Goal: Find specific page/section: Find specific page/section

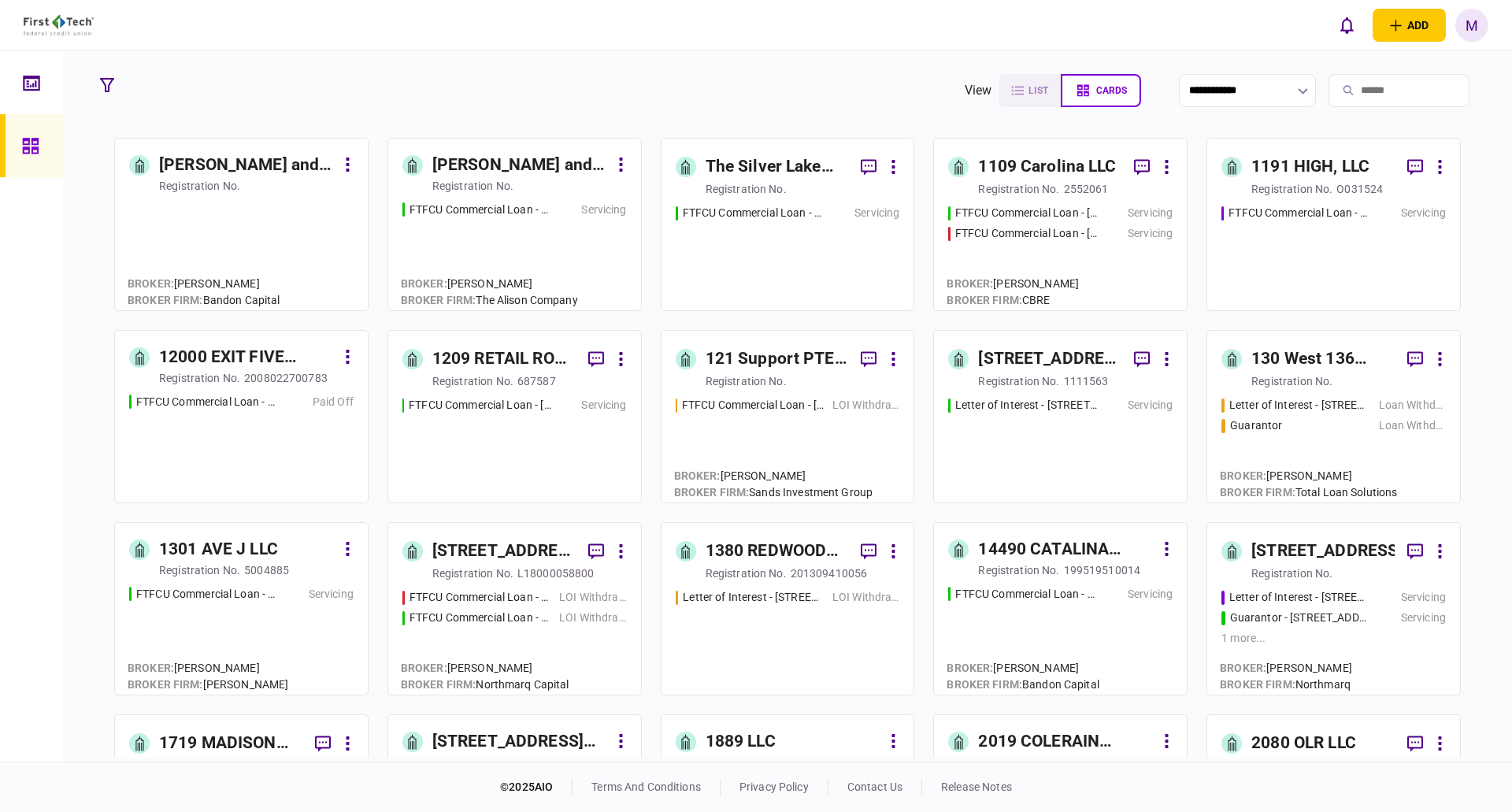
click at [20, 82] on link at bounding box center [32, 83] width 63 height 63
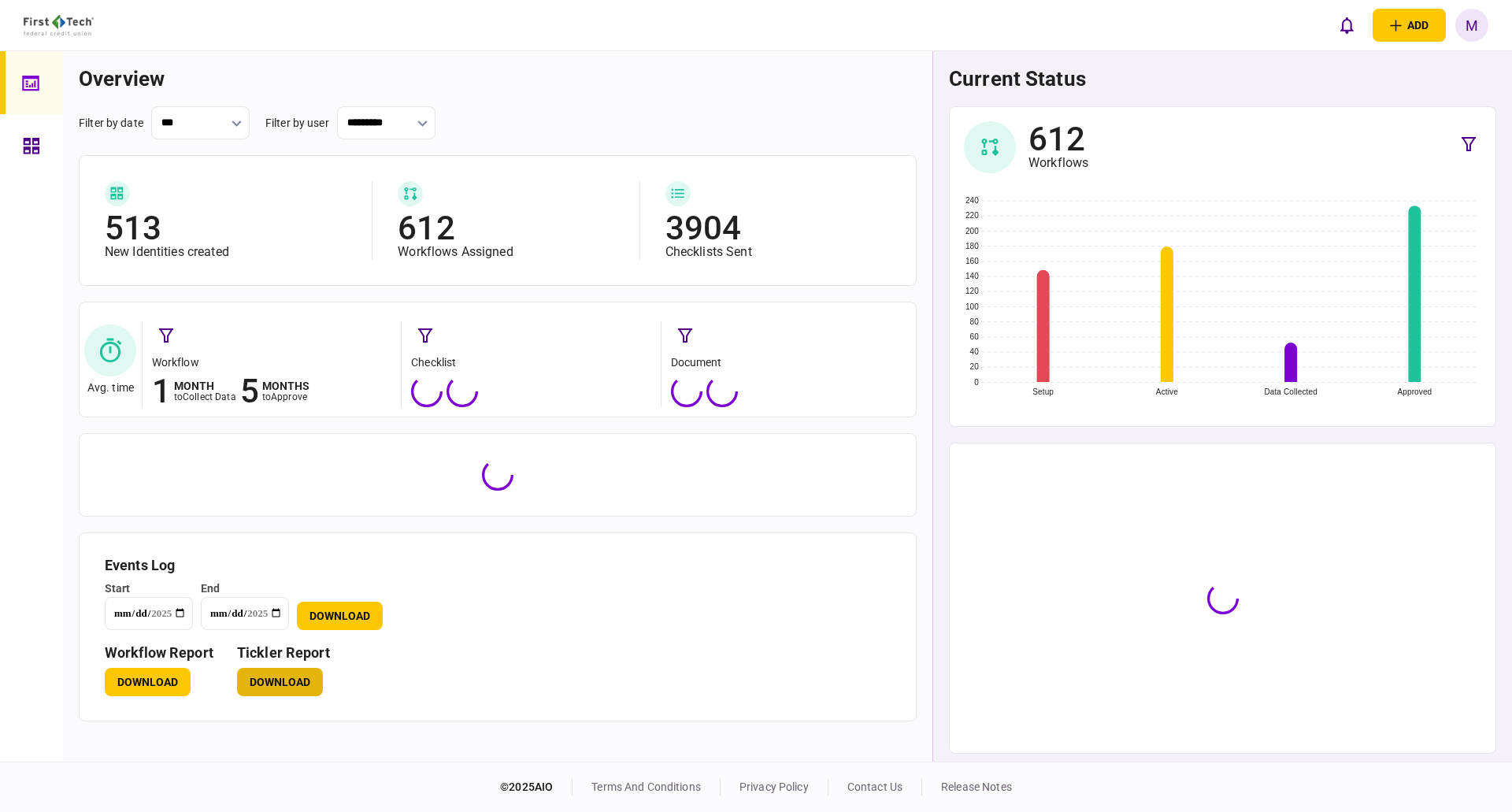
click at [277, 686] on button "Download" at bounding box center [280, 682] width 86 height 29
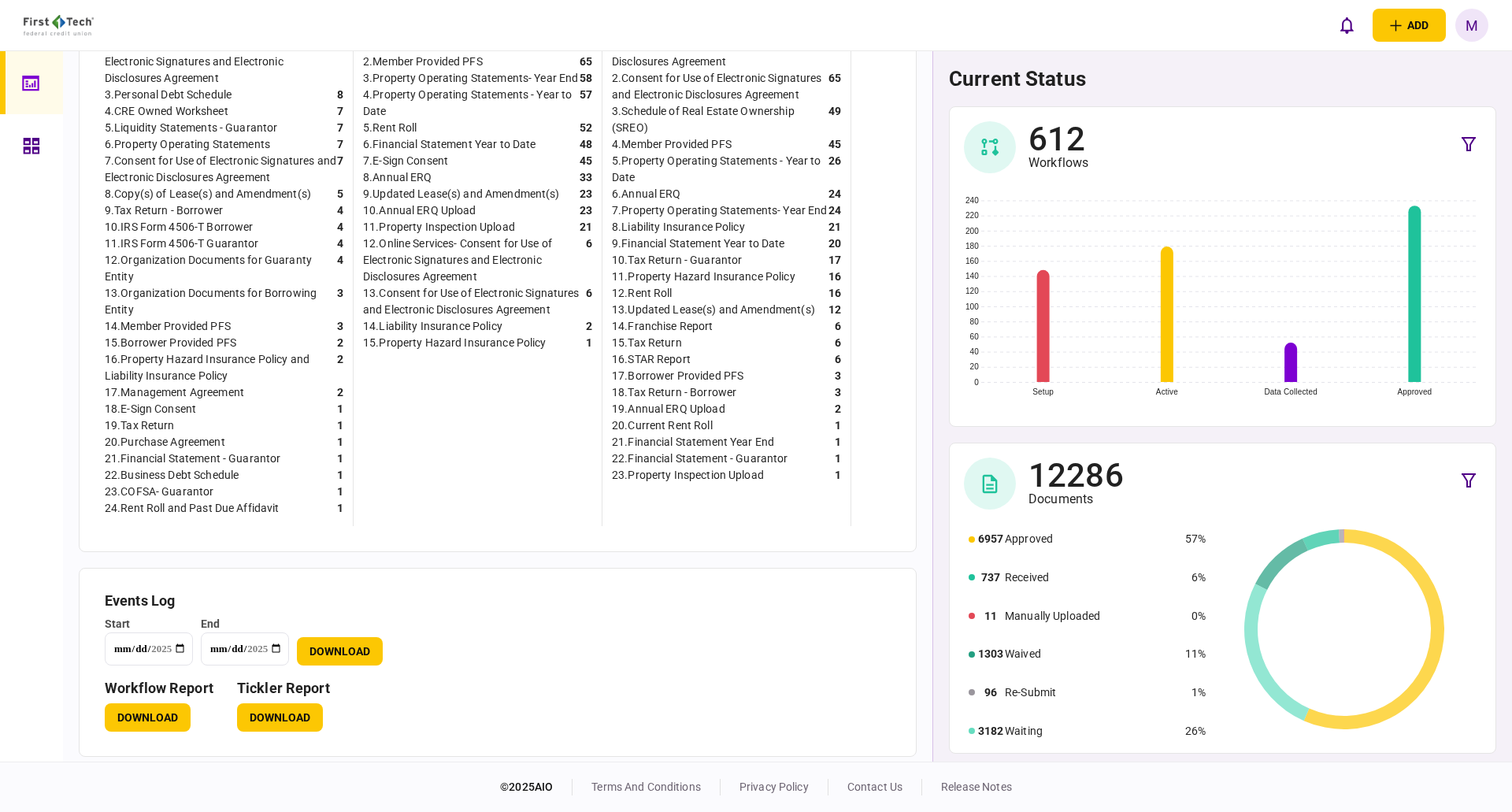
scroll to position [504, 0]
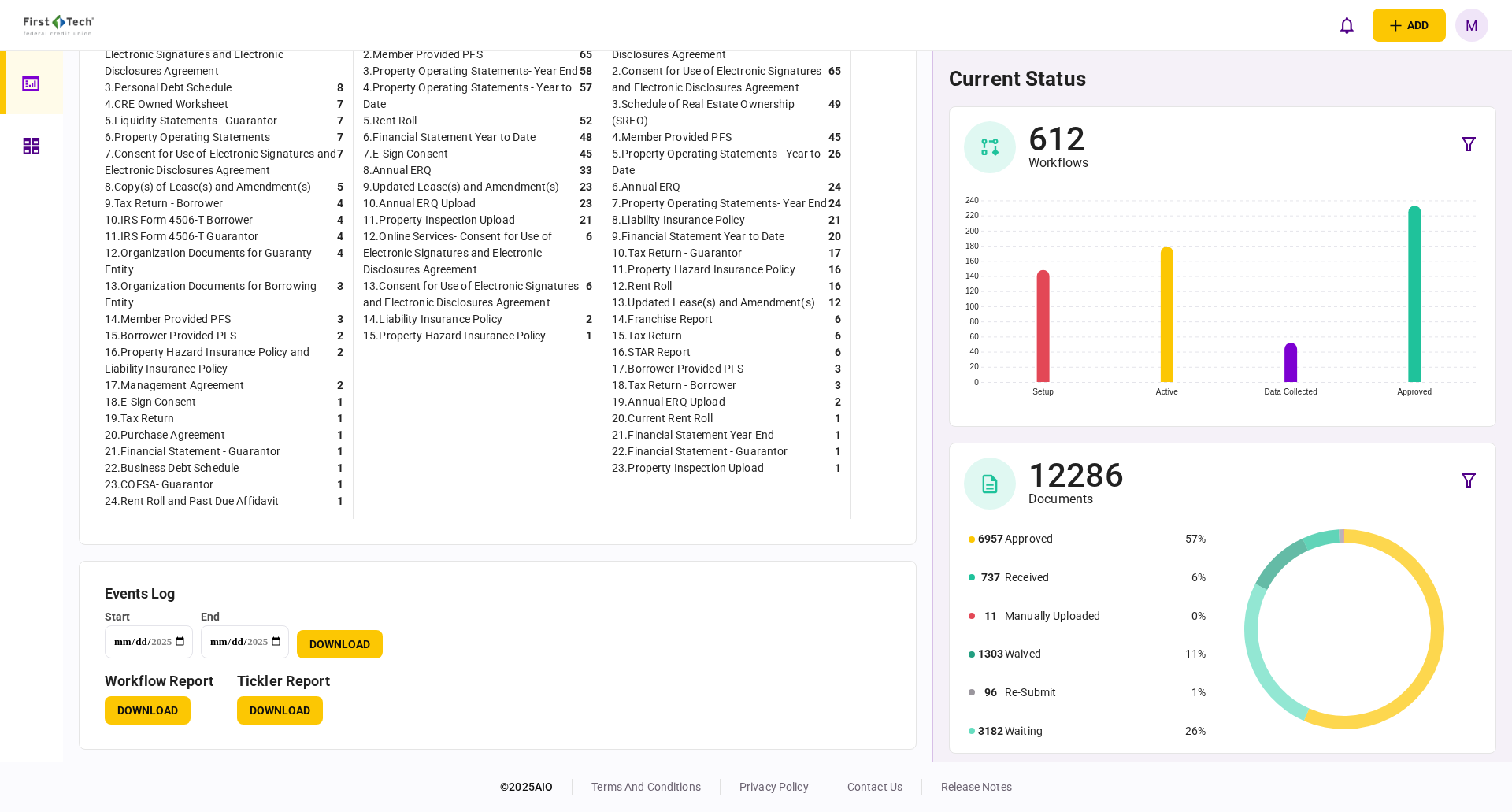
click at [36, 142] on icon at bounding box center [32, 146] width 17 height 18
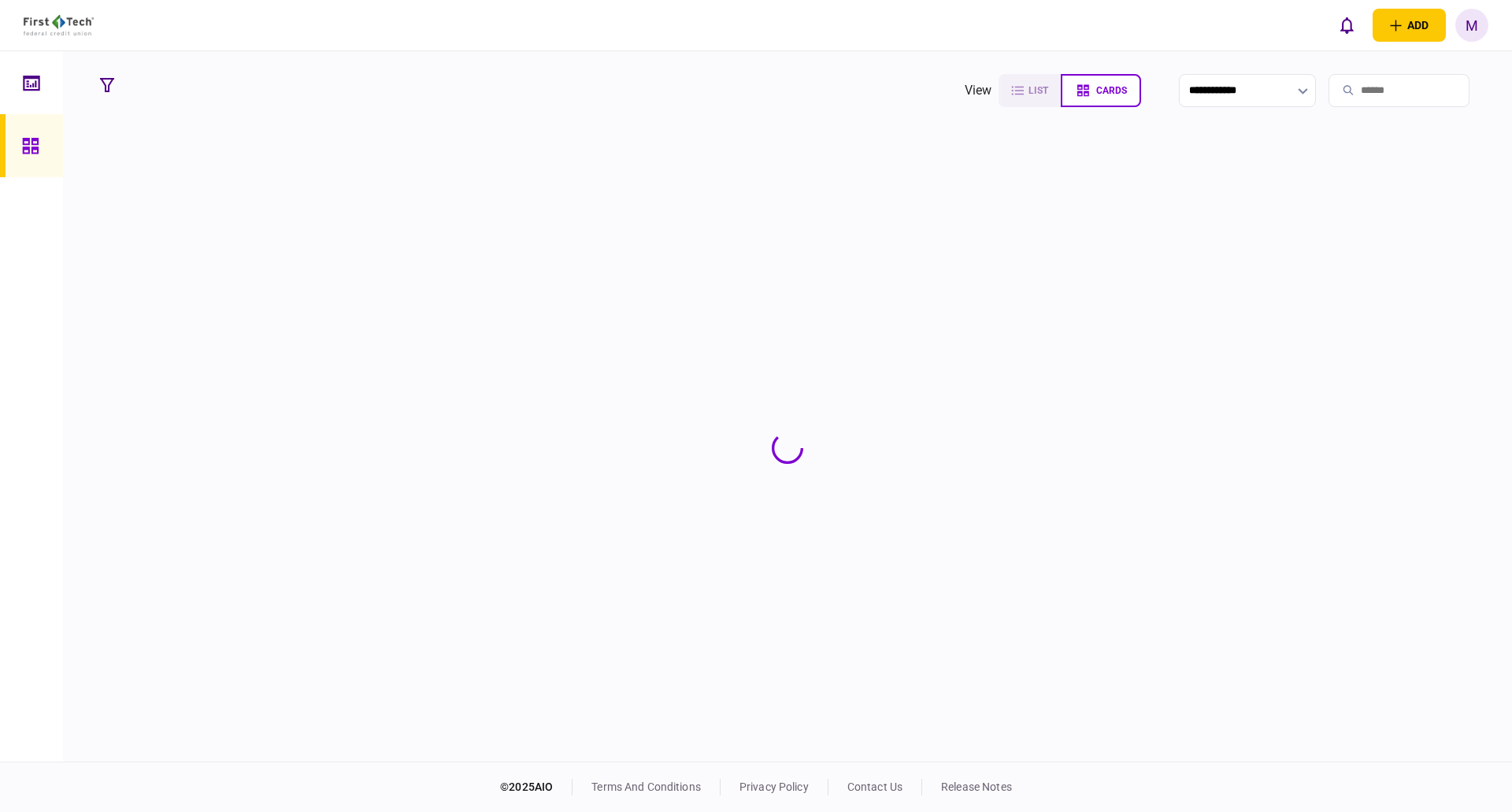
click at [1345, 101] on input "search" at bounding box center [1399, 90] width 141 height 33
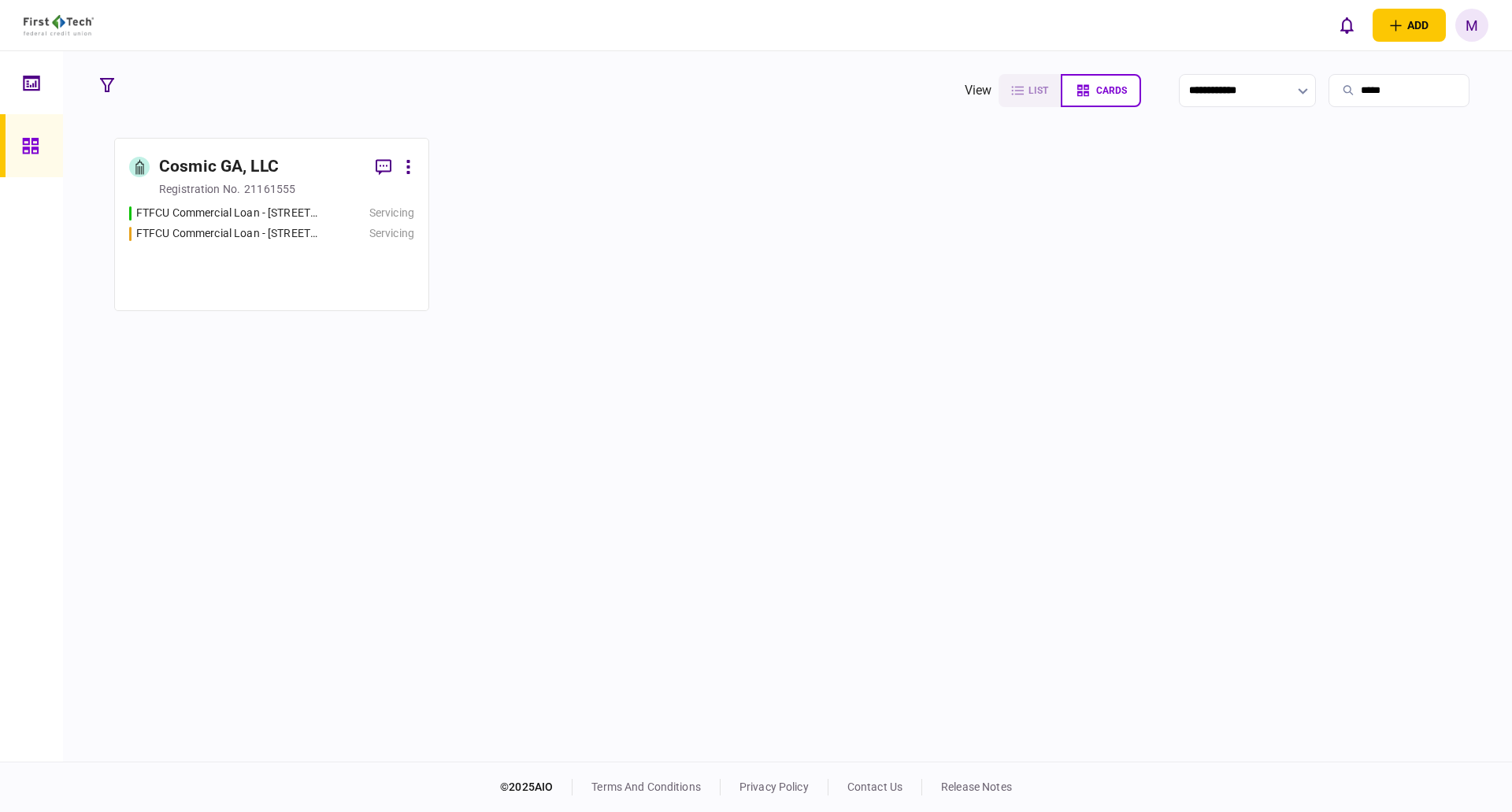
type input "*****"
click at [210, 258] on div "FTFCU Commercial Loan - 800 Morris Rd Columbus GA Servicing FTFCU Commercial Lo…" at bounding box center [272, 250] width 285 height 91
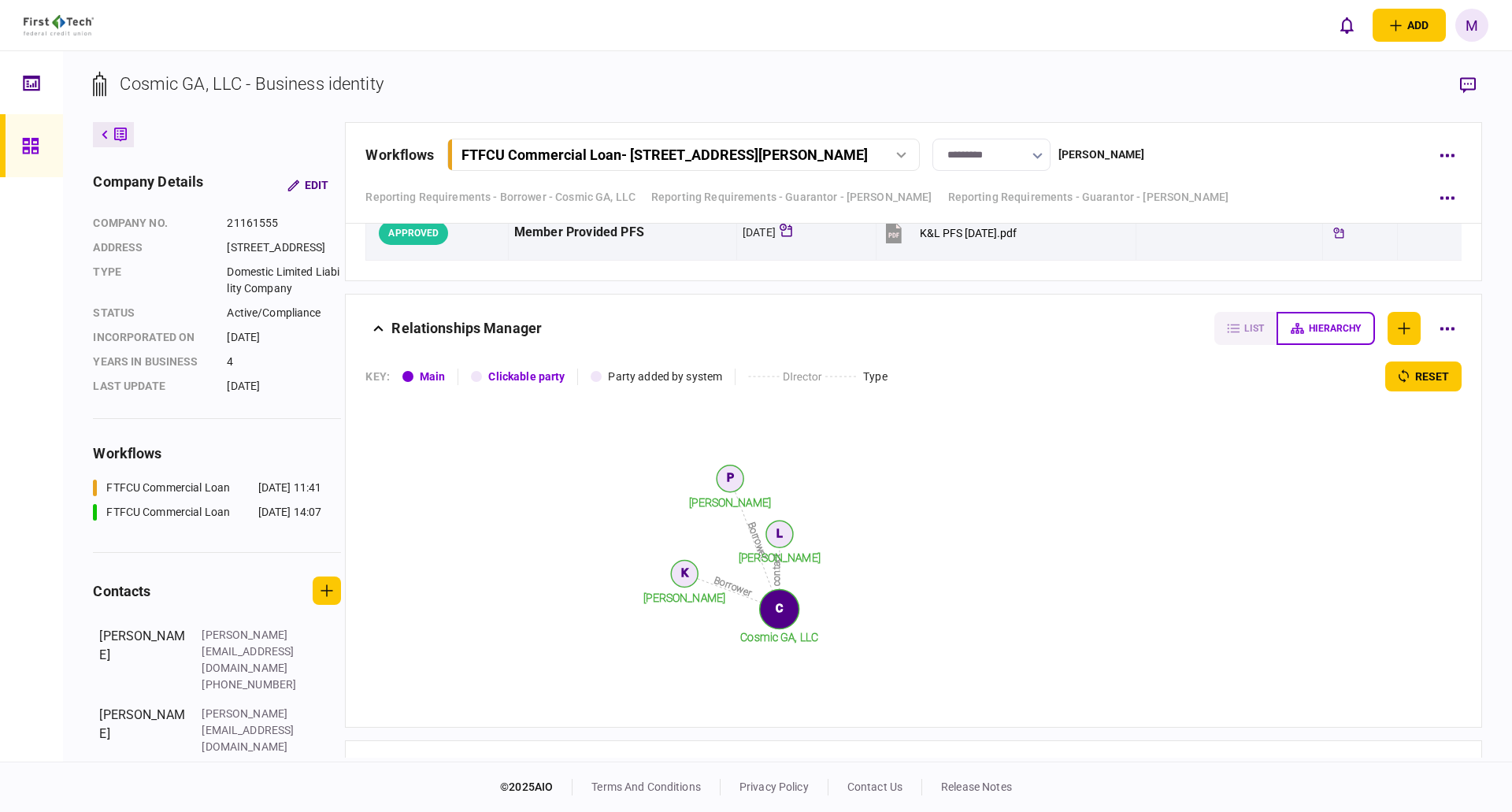
scroll to position [4381, 0]
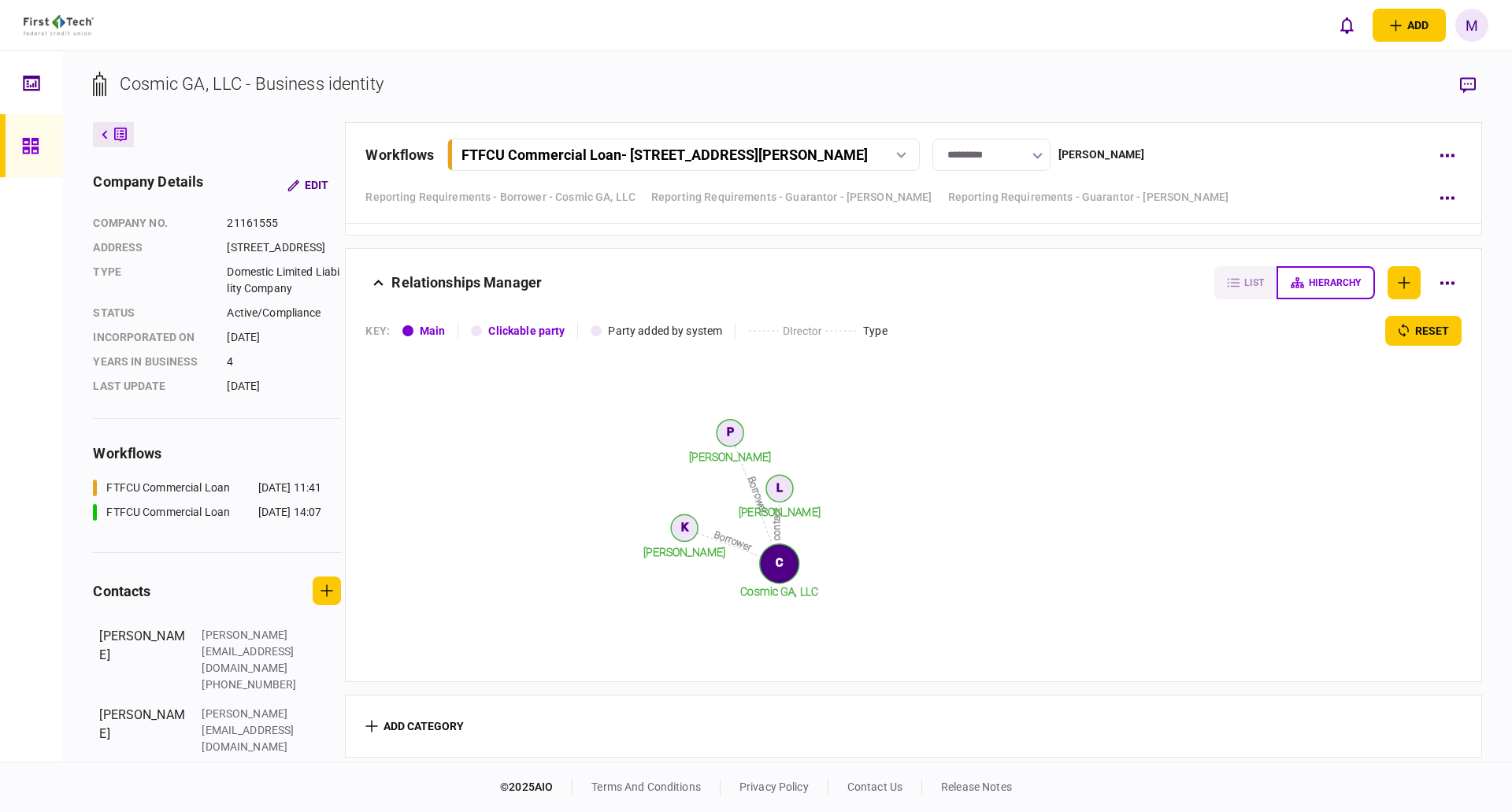
click at [1121, 505] on icon "contact Borrower Borrower Lee Downing Kristina Downing Peter Marshall Cosmic GA…" at bounding box center [743, 503] width 756 height 315
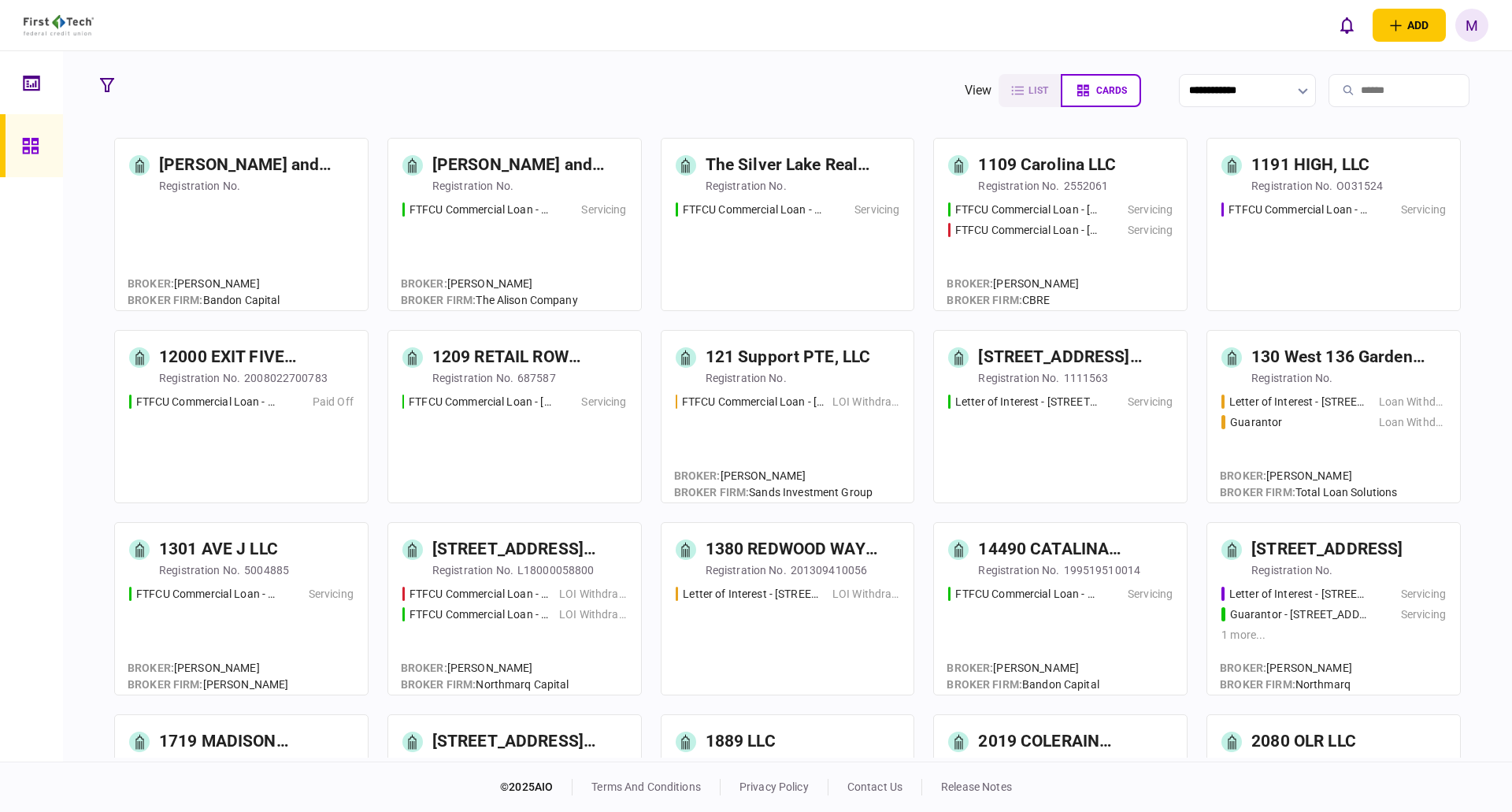
click at [1351, 93] on input "search" at bounding box center [1399, 90] width 141 height 33
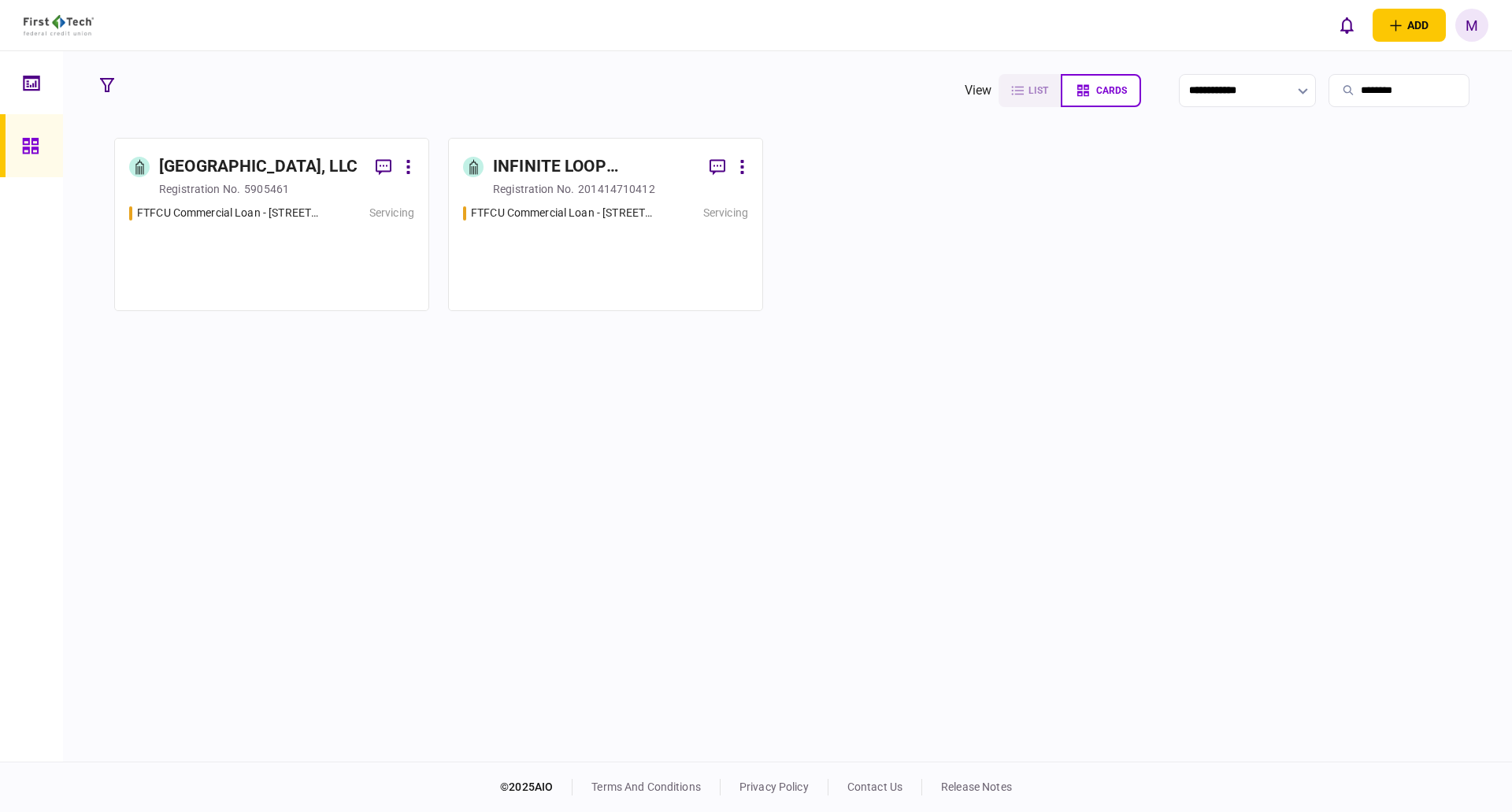
type input "********"
click at [207, 223] on div "FTFCU Commercial Loan - [STREET_ADDRESS] Servicing" at bounding box center [272, 250] width 285 height 91
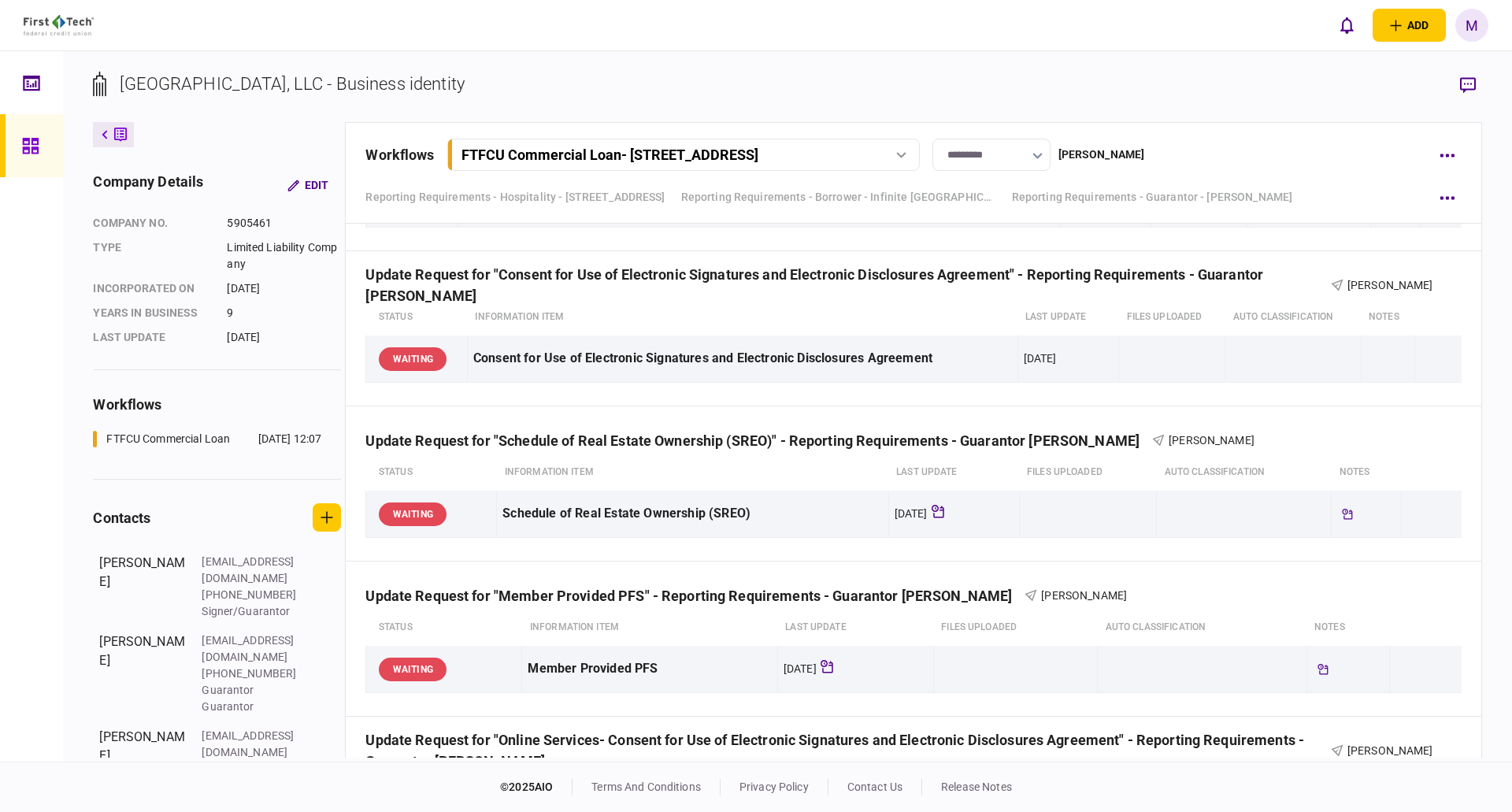
scroll to position [2834, 0]
